Goal: Task Accomplishment & Management: Complete application form

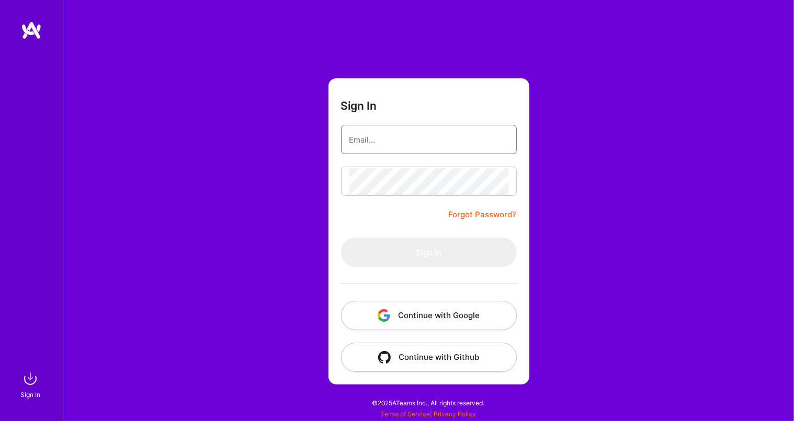
type input "[PERSON_NAME][EMAIL_ADDRESS][DOMAIN_NAME]"
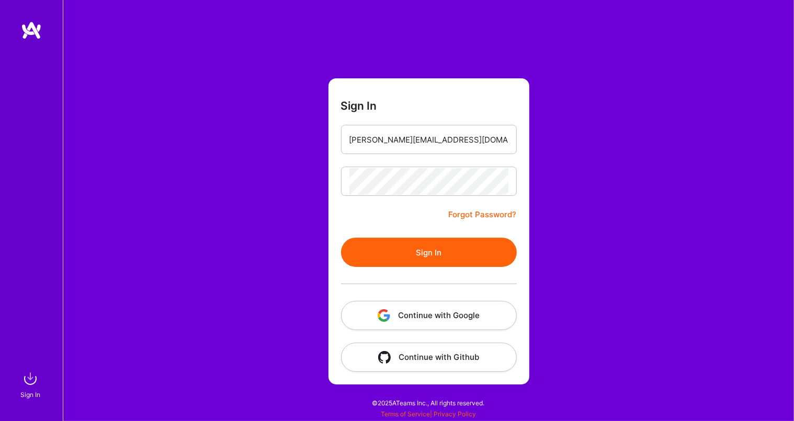
click at [336, 209] on form "Sign In [PERSON_NAME][EMAIL_ADDRESS][DOMAIN_NAME] Forgot Password? Sign In Cont…" at bounding box center [428, 231] width 201 height 306
click at [402, 255] on button "Sign In" at bounding box center [429, 252] width 176 height 29
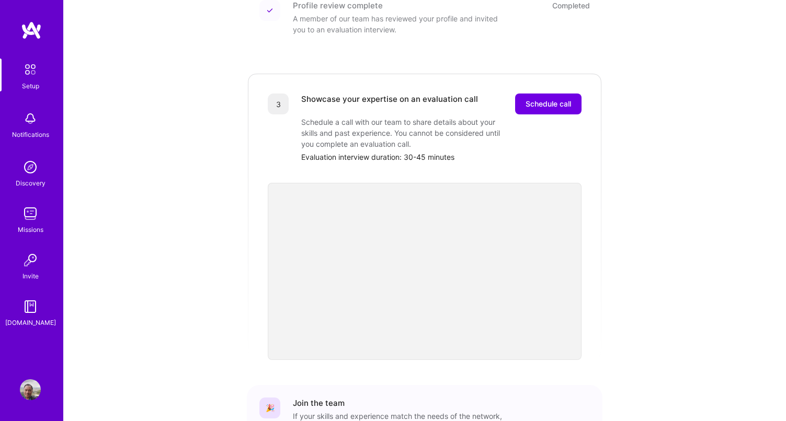
scroll to position [242, 0]
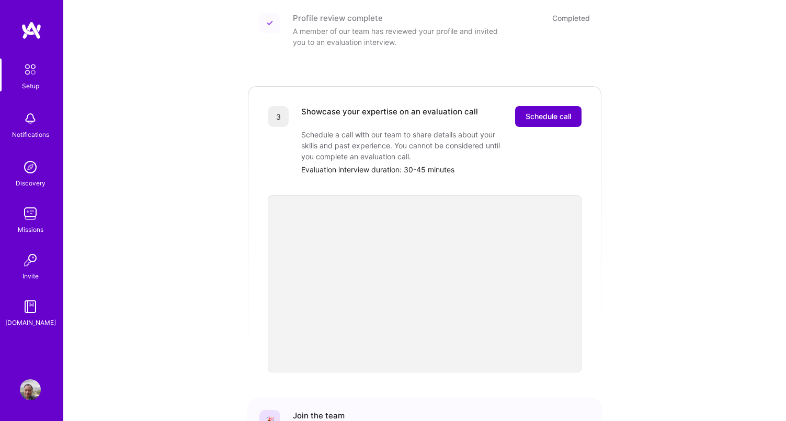
click at [536, 111] on span "Schedule call" at bounding box center [547, 116] width 45 height 10
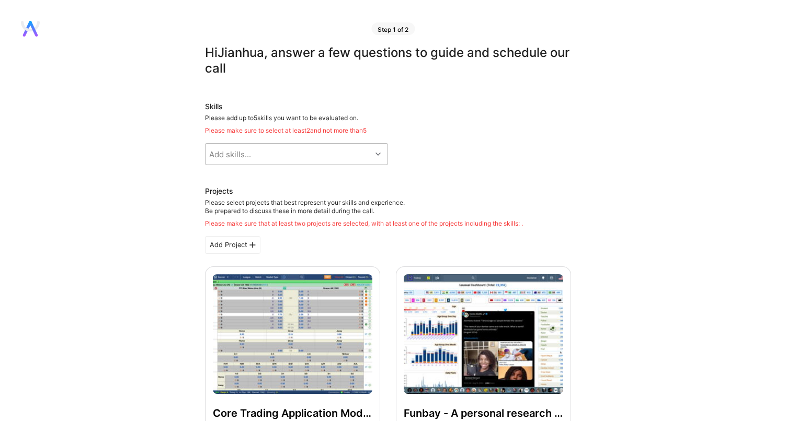
click at [257, 155] on div "Add skills..." at bounding box center [288, 154] width 166 height 21
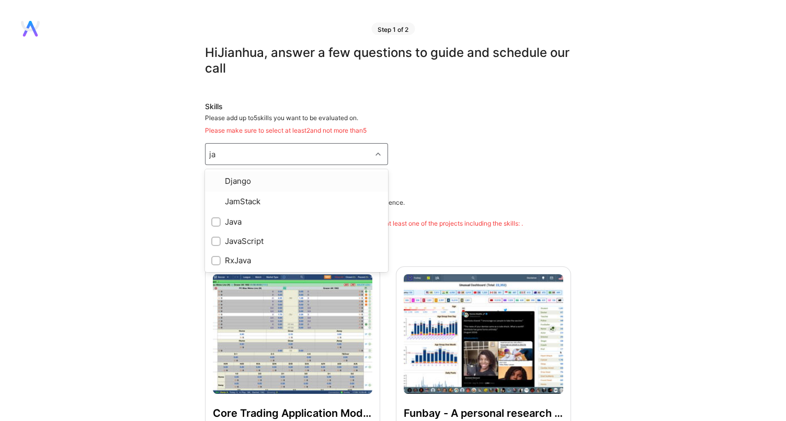
type input "jav"
click at [244, 179] on div "Java" at bounding box center [296, 181] width 170 height 11
checkbox input "true"
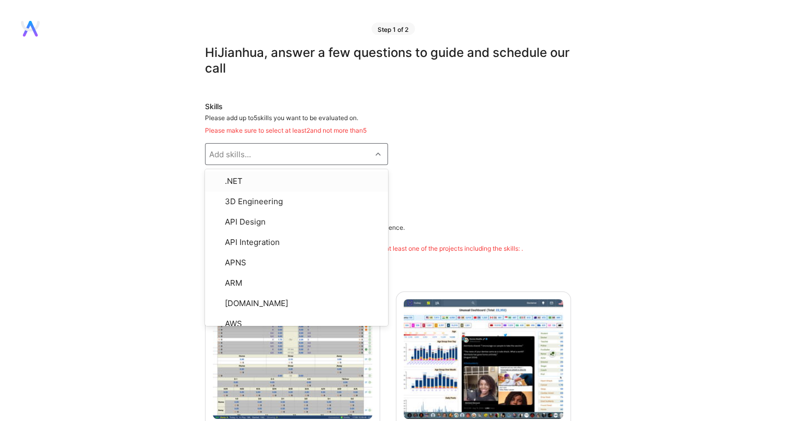
click at [236, 156] on div "Add skills..." at bounding box center [230, 154] width 42 height 11
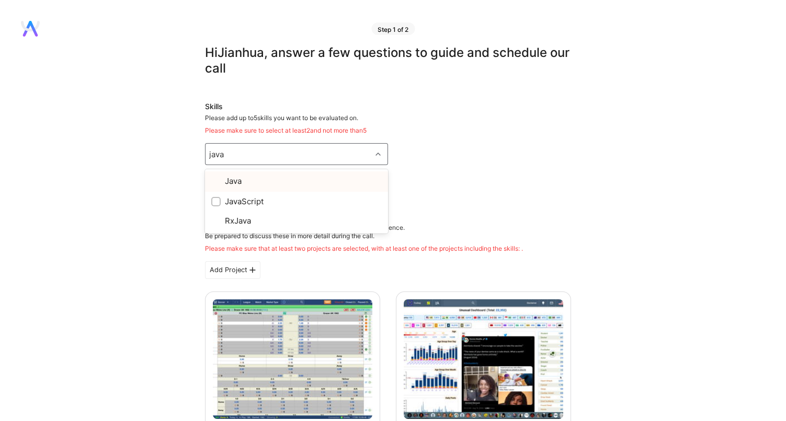
type input "javas"
click at [246, 177] on div "JavaScript" at bounding box center [296, 181] width 170 height 11
checkbox input "true"
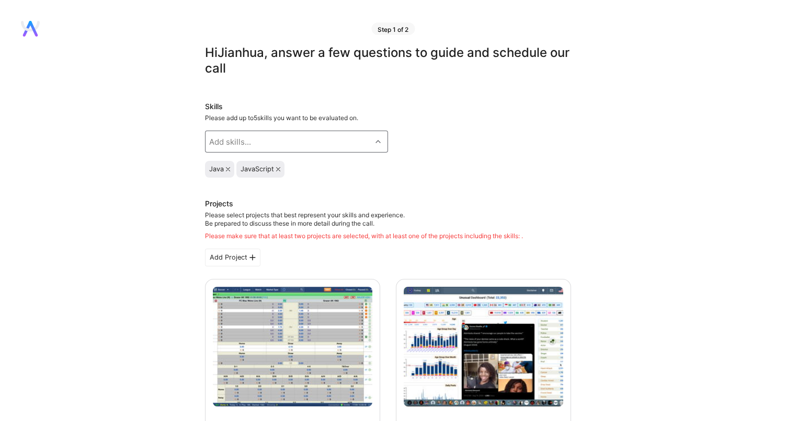
click at [233, 143] on div "Add skills..." at bounding box center [230, 141] width 42 height 11
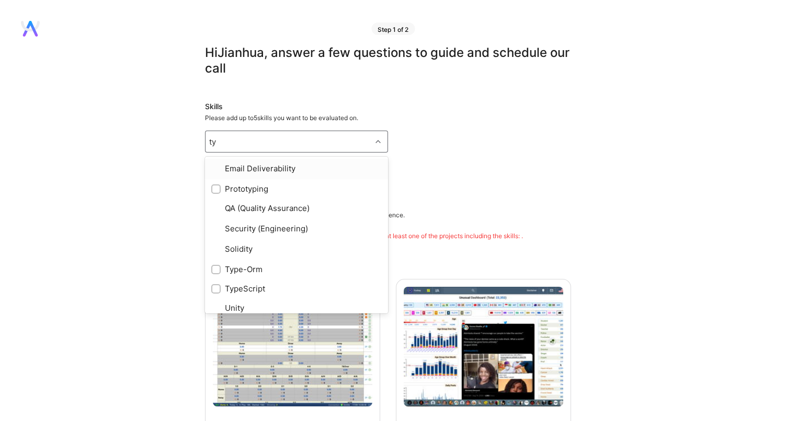
type input "typ"
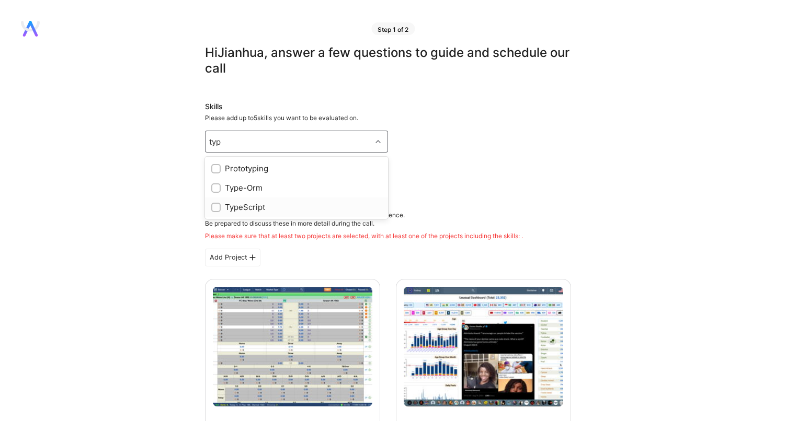
click at [239, 205] on div "TypeScript" at bounding box center [296, 207] width 170 height 11
checkbox input "true"
type input "spri"
click at [256, 168] on div "Spring" at bounding box center [296, 168] width 170 height 11
checkbox input "true"
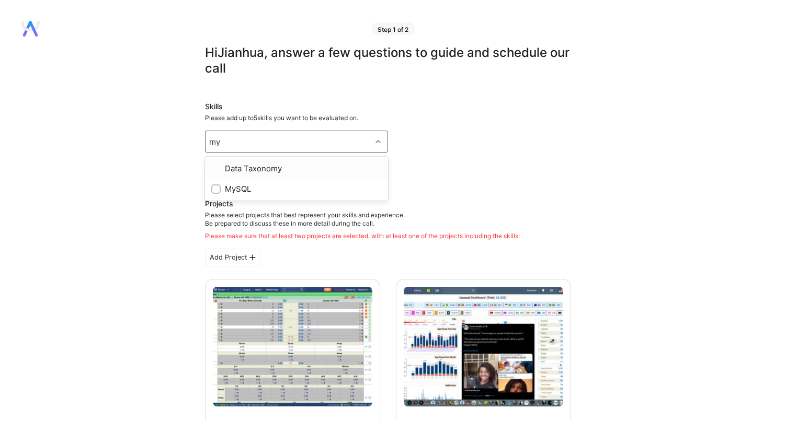
type input "mys"
click at [226, 172] on div "MySQL" at bounding box center [296, 168] width 170 height 11
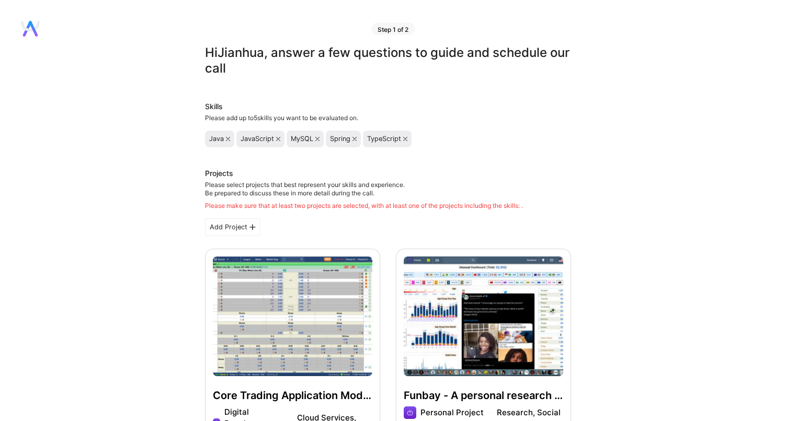
click at [353, 140] on icon at bounding box center [354, 139] width 4 height 4
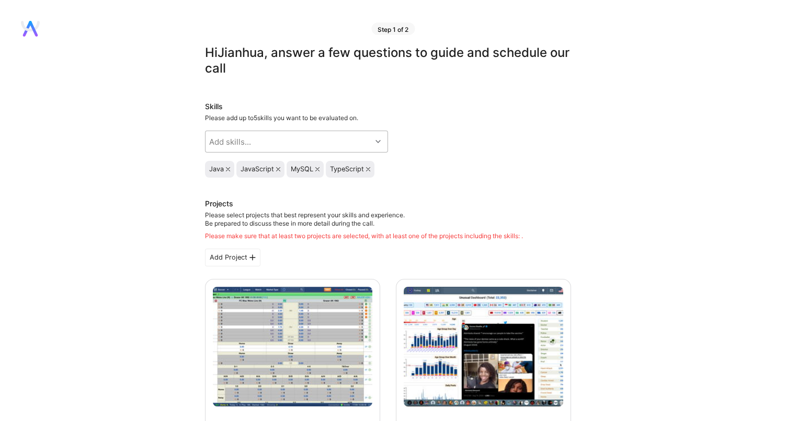
click at [271, 147] on div "Add skills..." at bounding box center [288, 141] width 166 height 21
type input "spring"
click at [281, 189] on div "Spring Boot" at bounding box center [296, 187] width 170 height 11
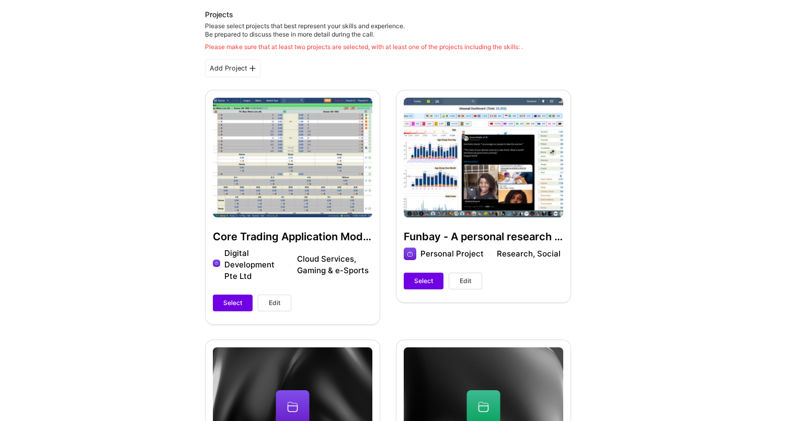
scroll to position [188, 0]
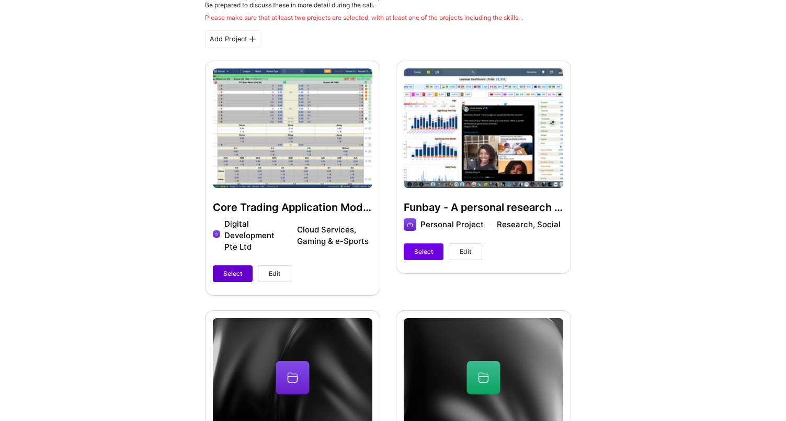
click at [220, 270] on button "Select" at bounding box center [233, 274] width 40 height 17
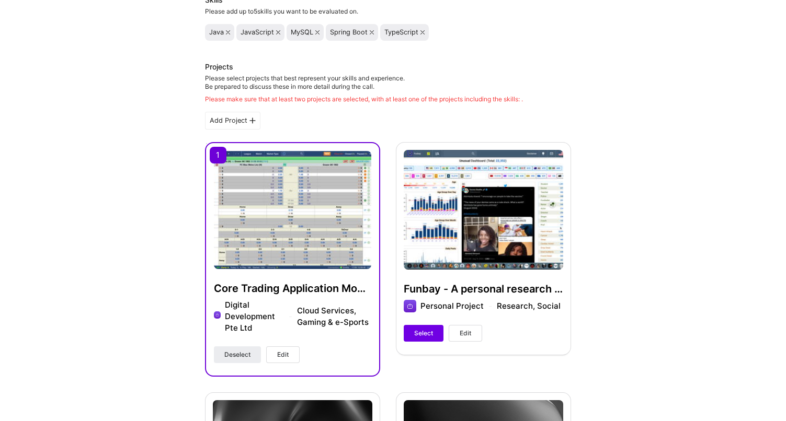
scroll to position [94, 0]
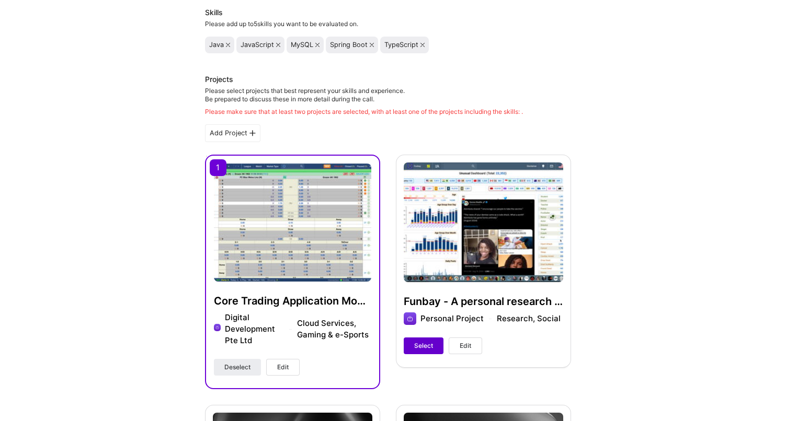
click at [435, 340] on button "Select" at bounding box center [424, 346] width 40 height 17
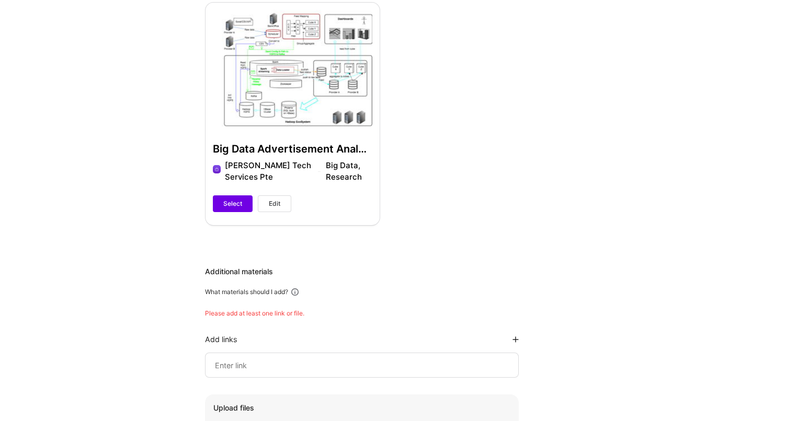
scroll to position [1129, 0]
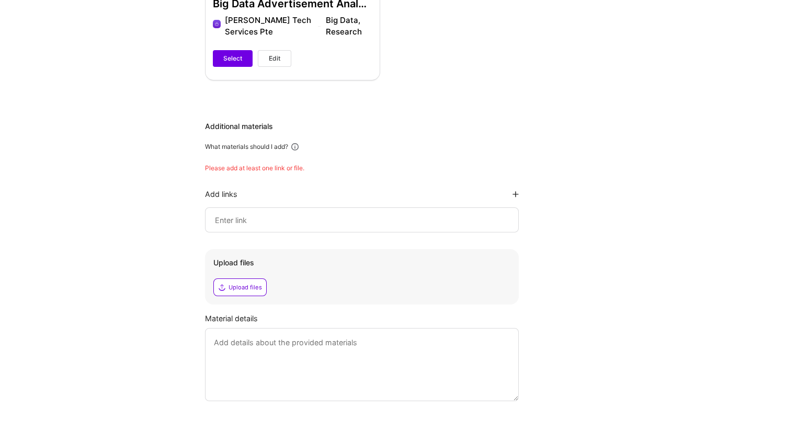
click at [460, 214] on input at bounding box center [362, 220] width 296 height 13
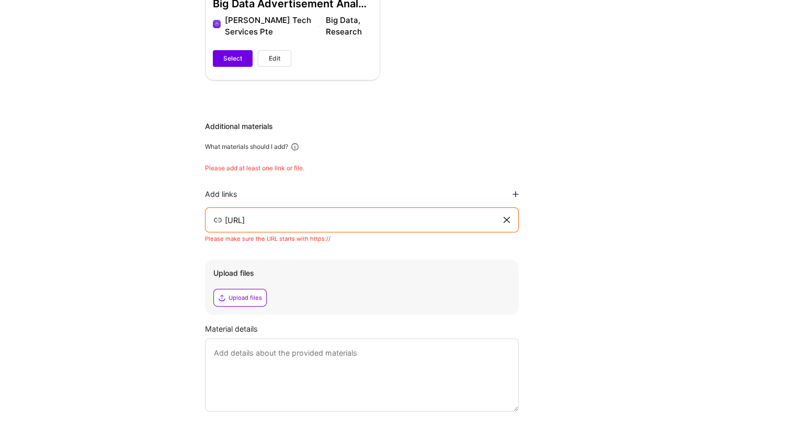
drag, startPoint x: 304, startPoint y: 208, endPoint x: 157, endPoint y: 205, distance: 146.4
paste input "bay.xyz/#/"
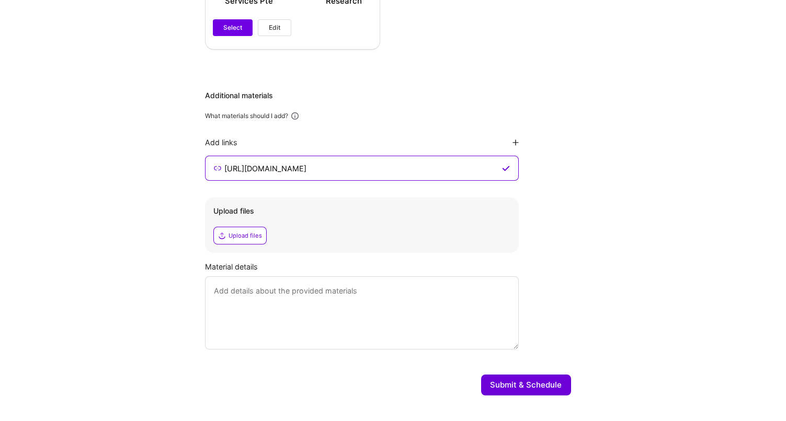
scroll to position [1165, 0]
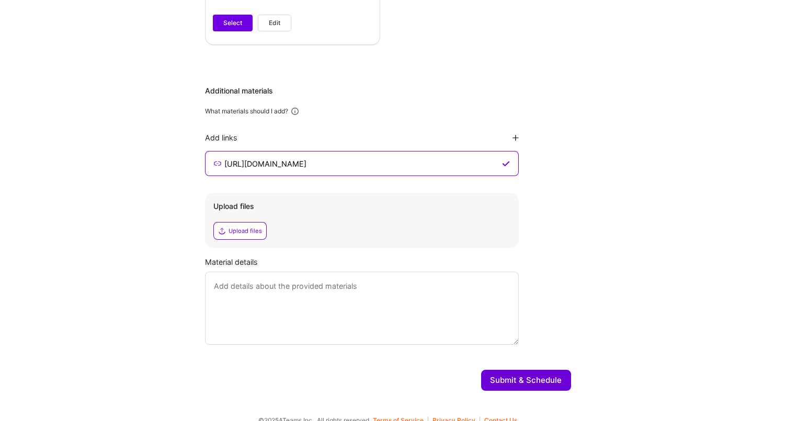
type input "https://funbay.xyz/"
click at [341, 305] on textarea at bounding box center [362, 308] width 314 height 73
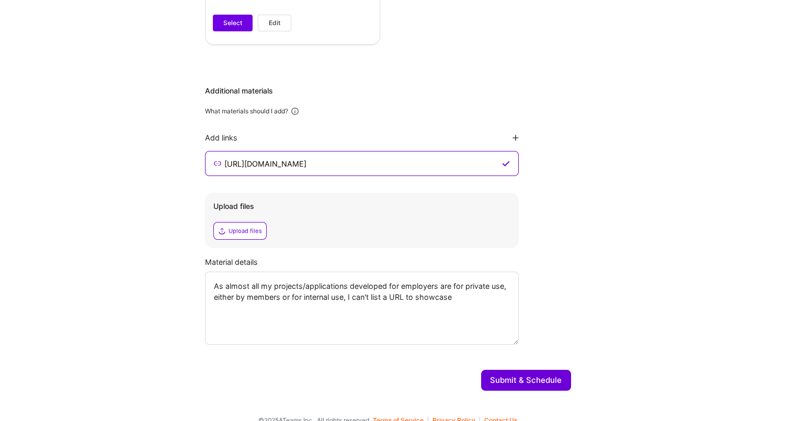
click at [457, 273] on textarea "As almost all my projects/applications developed for employers are for private …" at bounding box center [362, 308] width 314 height 73
click at [484, 275] on textarea "As almost all my projects/applications developed for employers are private use,…" at bounding box center [362, 308] width 314 height 73
click at [378, 283] on textarea "As almost all my projects/applications developed for employers are private, eit…" at bounding box center [362, 308] width 314 height 73
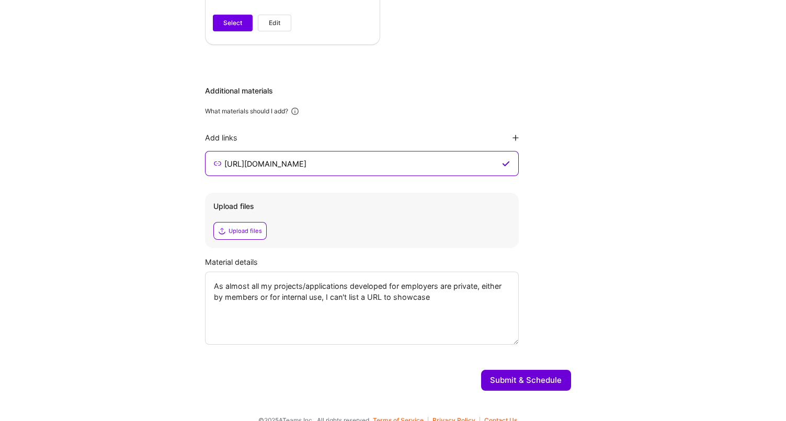
click at [378, 283] on textarea "As almost all my projects/applications developed for employers are private, eit…" at bounding box center [362, 308] width 314 height 73
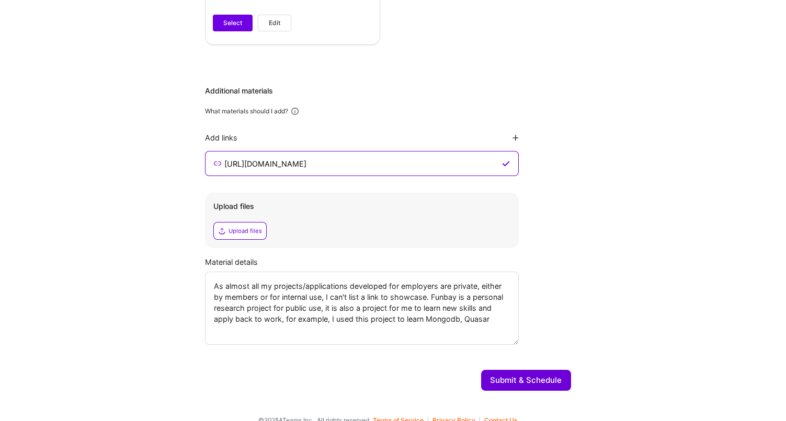
click at [431, 295] on textarea "As almost all my projects/applications developed for employers are private, eit…" at bounding box center [362, 308] width 314 height 73
click at [361, 283] on textarea "As almost all my projects/applications developed for employers are private, eit…" at bounding box center [362, 308] width 314 height 73
click at [351, 280] on textarea "As almost all my projects/applications developed for employers are private, eit…" at bounding box center [362, 308] width 314 height 73
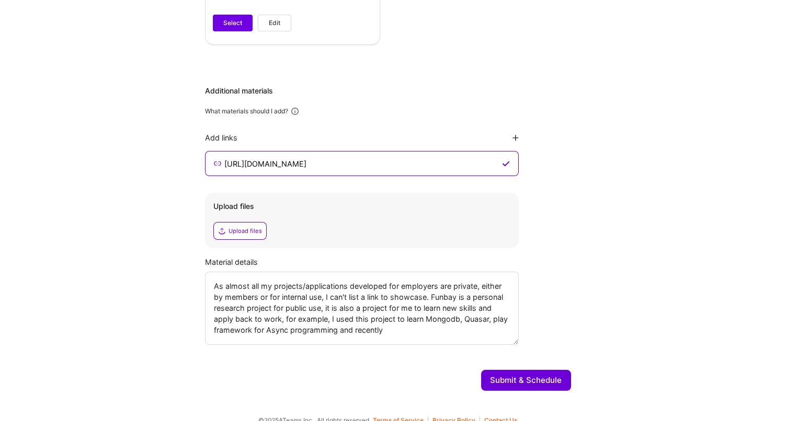
click at [351, 280] on textarea "As almost all my projects/applications developed for employers are private, eit…" at bounding box center [362, 308] width 314 height 73
click at [350, 281] on textarea "As almost all my projects/applications developed for employers are private, eit…" at bounding box center [362, 308] width 314 height 73
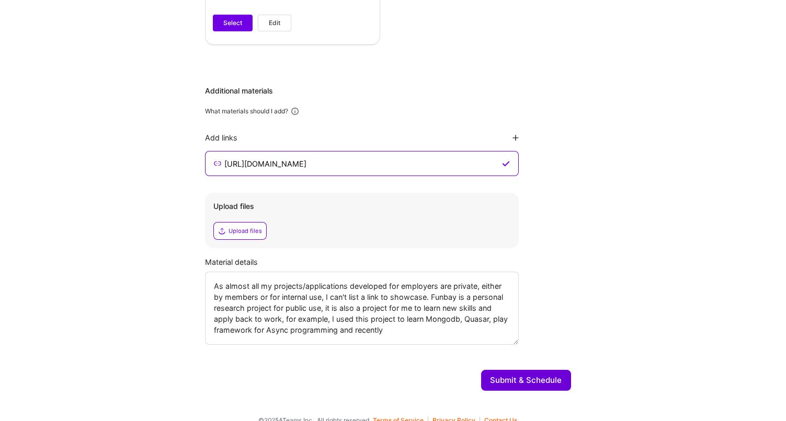
click at [399, 284] on textarea "As almost all my projects/applications developed for employers are private, eit…" at bounding box center [362, 308] width 314 height 73
click at [284, 306] on textarea "As almost all my projects/applications developed for employers are private, eit…" at bounding box center [362, 308] width 314 height 73
click at [349, 282] on textarea "As almost all my projects/applications developed for employers are private, eit…" at bounding box center [362, 308] width 314 height 73
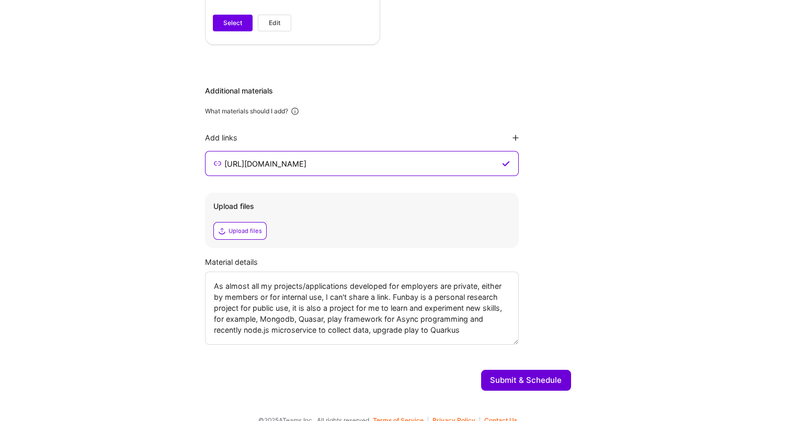
click at [470, 318] on textarea "As almost all my projects/applications developed for employers are private, eit…" at bounding box center [362, 308] width 314 height 73
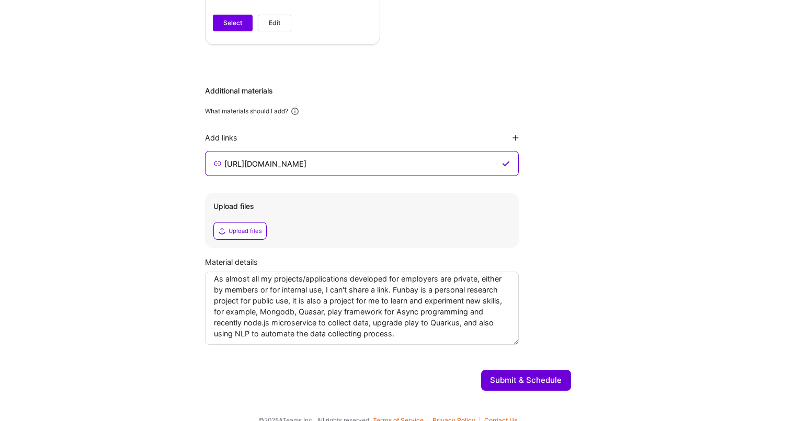
scroll to position [10, 0]
click at [324, 297] on textarea "As almost all my projects/applications developed for employers are private, eit…" at bounding box center [362, 308] width 314 height 73
click at [332, 292] on textarea "As almost all my projects/applications developed for employers are private, eit…" at bounding box center [362, 308] width 314 height 73
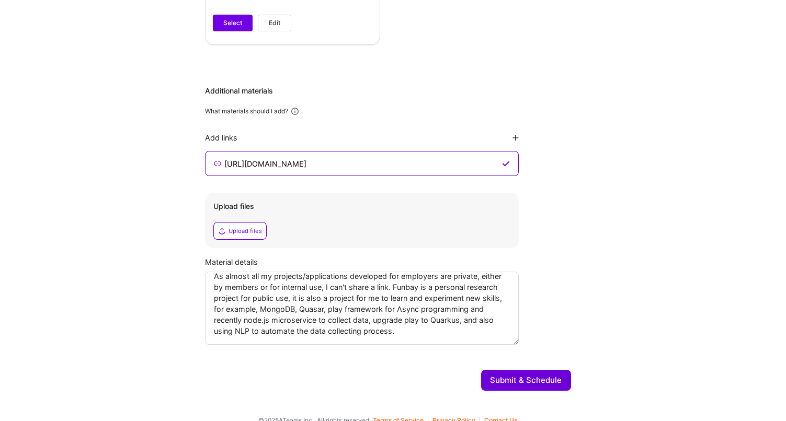
click at [393, 298] on textarea "As almost all my projects/applications developed for employers are private, eit…" at bounding box center [362, 308] width 314 height 73
click at [385, 278] on textarea "As almost all my projects/applications developed for employers are private, eit…" at bounding box center [362, 308] width 314 height 73
click at [418, 319] on textarea "As almost all my projects/applications developed for employers are private, eit…" at bounding box center [362, 308] width 314 height 73
click at [232, 282] on textarea "As almost all my projects/applications developed for employers are private, eit…" at bounding box center [362, 308] width 314 height 73
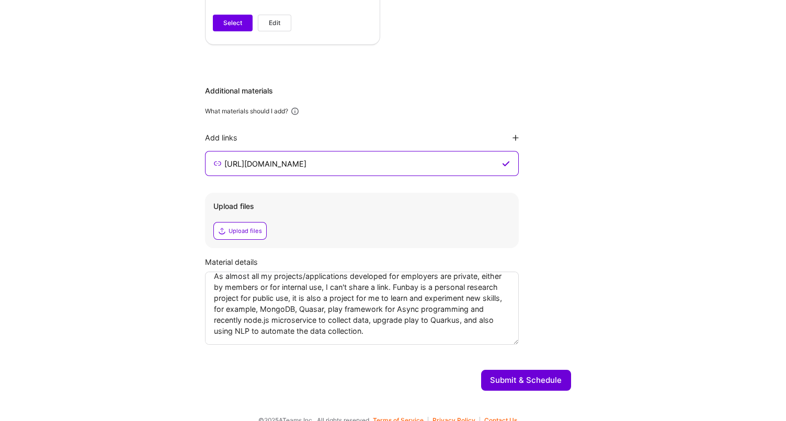
click at [233, 272] on textarea "As almost all my projects/applications developed for employers are private, eit…" at bounding box center [362, 308] width 314 height 73
click at [303, 300] on textarea "As almost all my projects/applications developed for employers are private, eit…" at bounding box center [362, 308] width 314 height 73
type textarea "As almost all my projects/applications developed for employers are private, eit…"
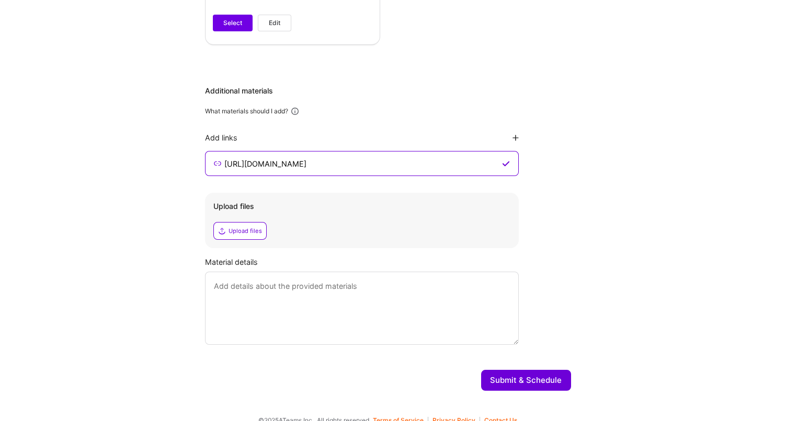
scroll to position [0, 0]
paste textarea "As almost all my projects/applications developed for employers are private, eit…"
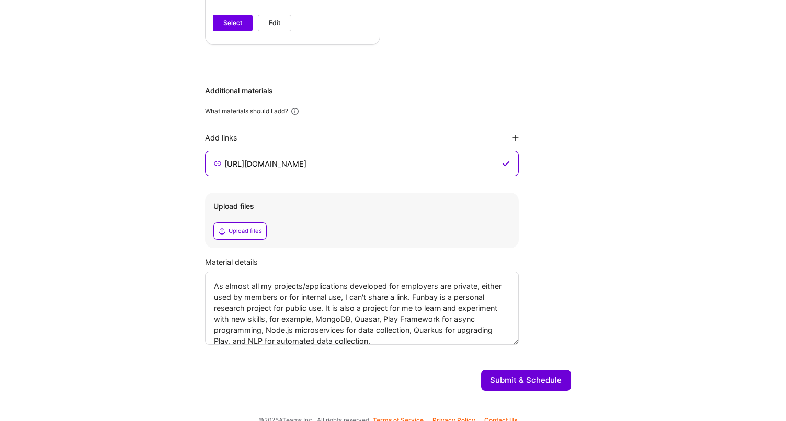
scroll to position [1, 0]
click at [352, 328] on textarea "As almost all my projects/applications developed for employers are private, eit…" at bounding box center [362, 308] width 314 height 73
click at [286, 315] on textarea "As almost all my projects/applications developed for employers are private, eit…" at bounding box center [362, 308] width 314 height 73
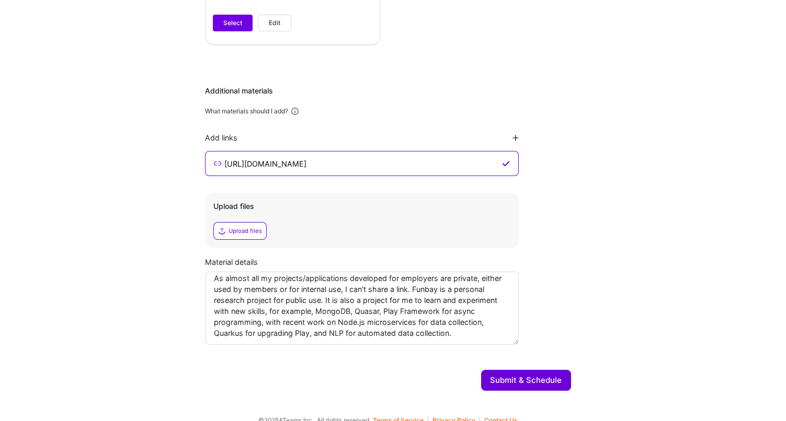
scroll to position [10, 0]
click at [316, 317] on textarea "As almost all my projects/applications developed for employers are private, eit…" at bounding box center [362, 308] width 314 height 73
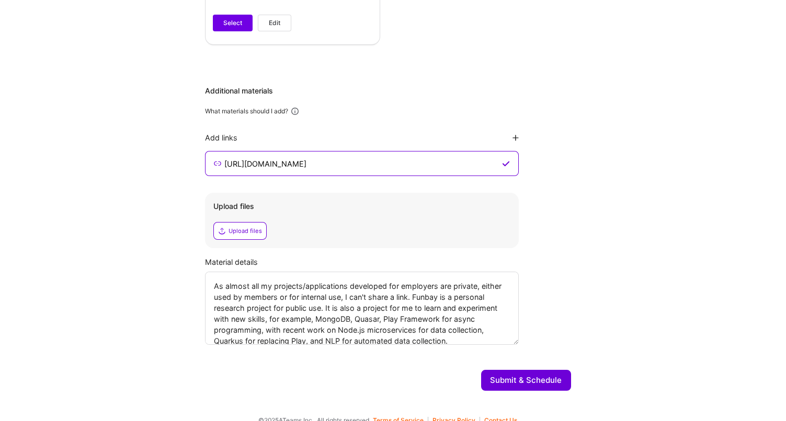
click at [481, 301] on textarea "As almost all my projects/applications developed for employers are private, eit…" at bounding box center [362, 308] width 314 height 73
click at [279, 318] on textarea "As almost all my projects/applications developed for employers are private, eit…" at bounding box center [362, 308] width 314 height 73
type textarea "As almost all my projects/applications developed for employers are private, eit…"
click at [505, 370] on button "Submit & Schedule" at bounding box center [526, 380] width 90 height 21
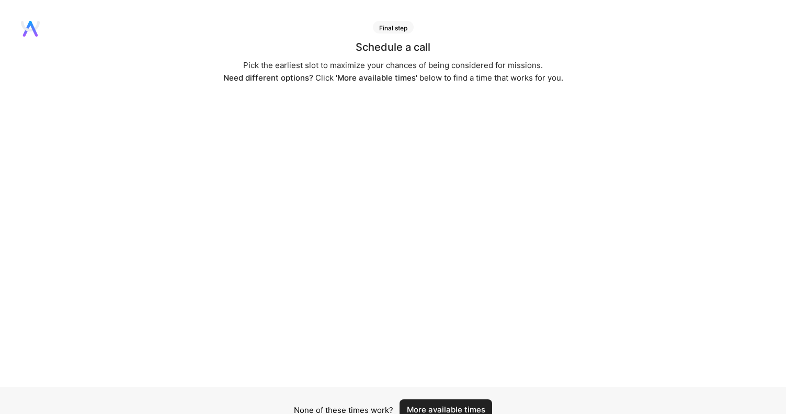
scroll to position [60, 0]
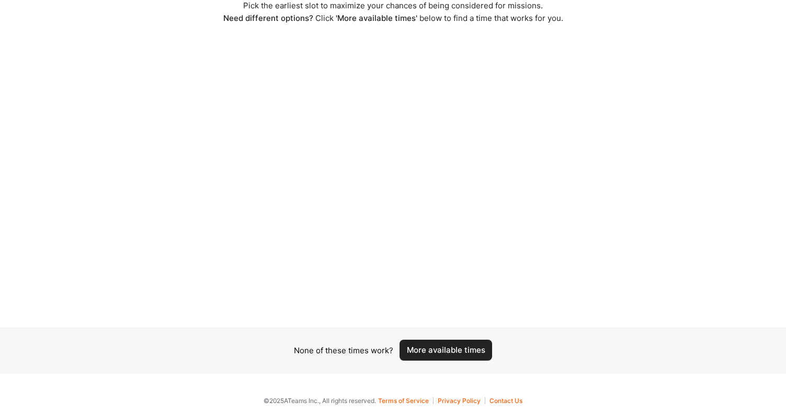
click at [443, 348] on button "More available times" at bounding box center [445, 349] width 93 height 21
click at [422, 350] on button "More available times" at bounding box center [445, 349] width 93 height 21
click at [434, 353] on button "More available times" at bounding box center [445, 349] width 93 height 21
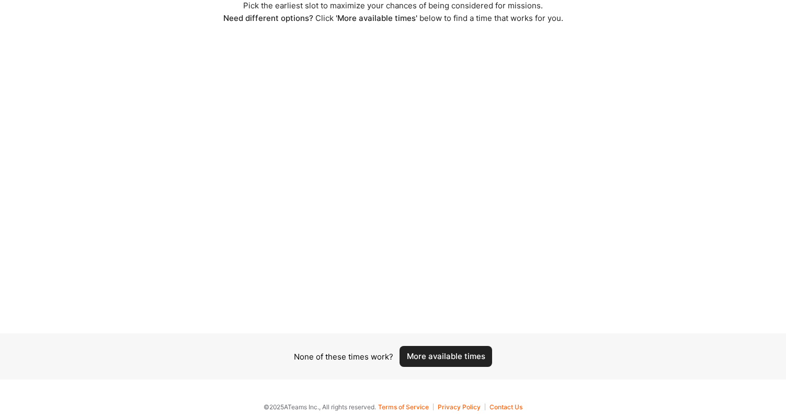
click at [466, 345] on div "None of these times work? More available times" at bounding box center [393, 356] width 786 height 46
click at [463, 351] on button "More available times" at bounding box center [445, 356] width 93 height 21
click at [481, 354] on button "More available times" at bounding box center [445, 356] width 93 height 21
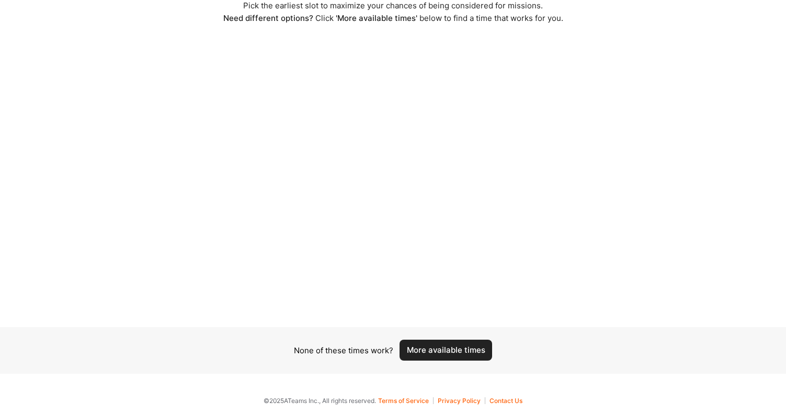
click at [473, 343] on button "More available times" at bounding box center [445, 349] width 93 height 21
click at [436, 350] on button "More available times" at bounding box center [445, 349] width 93 height 21
click at [479, 351] on button "More available times" at bounding box center [445, 349] width 93 height 21
click at [449, 343] on button "More available times" at bounding box center [445, 349] width 93 height 21
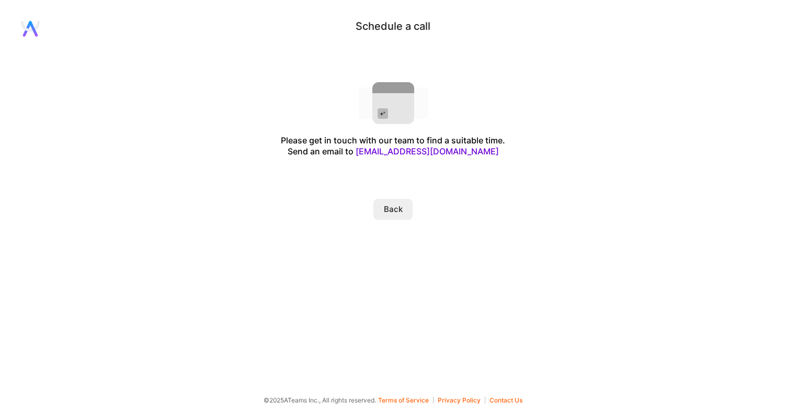
scroll to position [0, 0]
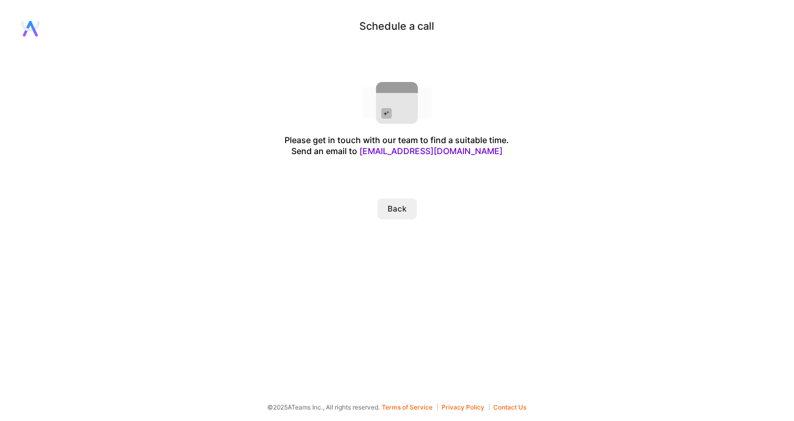
click at [403, 215] on button "Back" at bounding box center [396, 209] width 39 height 21
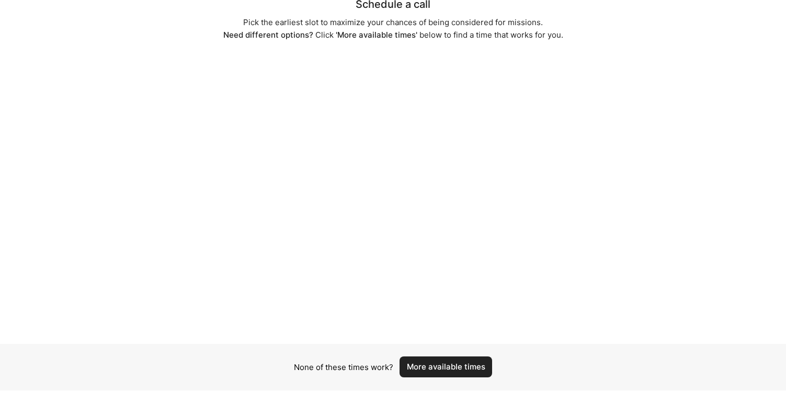
scroll to position [60, 0]
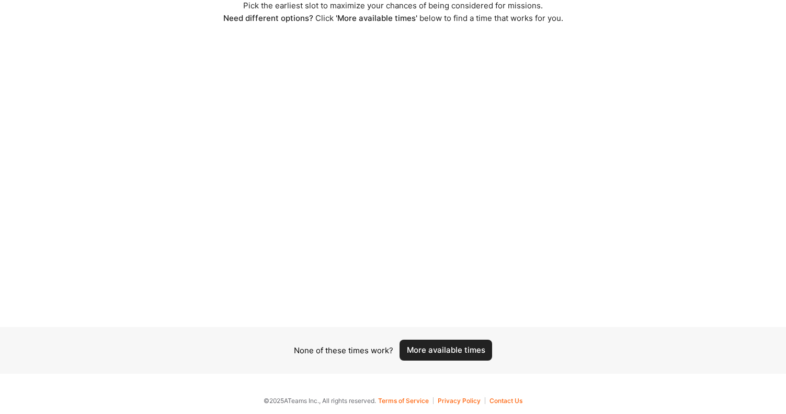
click at [439, 357] on button "More available times" at bounding box center [445, 349] width 93 height 21
click at [439, 350] on button "More available times" at bounding box center [445, 349] width 93 height 21
